Goal: Find specific page/section: Find specific page/section

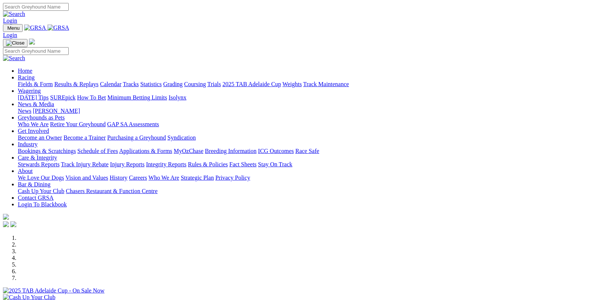
click at [32, 81] on link "Fields & Form" at bounding box center [35, 84] width 35 height 6
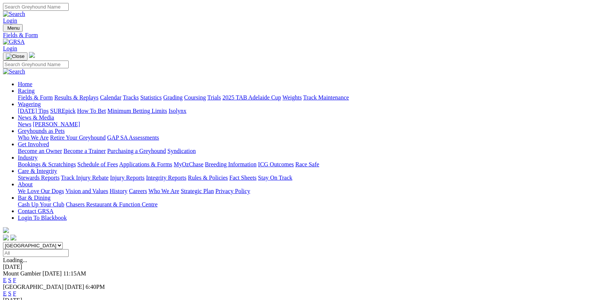
click at [16, 291] on link "F" at bounding box center [14, 294] width 3 height 6
